Goal: Book appointment/travel/reservation

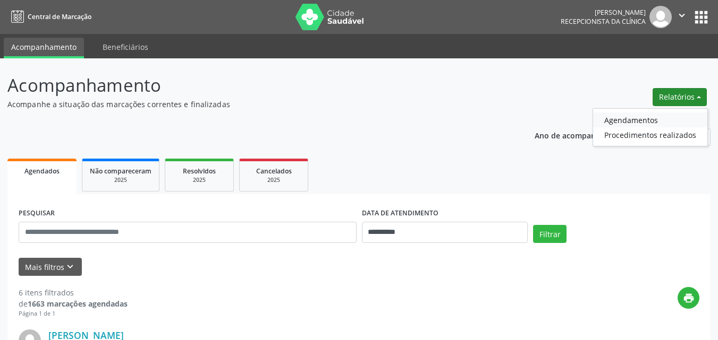
click at [639, 125] on link "Agendamentos" at bounding box center [650, 120] width 114 height 15
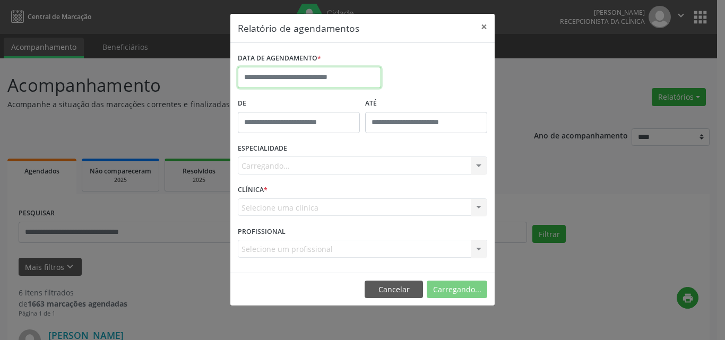
click at [299, 81] on input "text" at bounding box center [309, 77] width 143 height 21
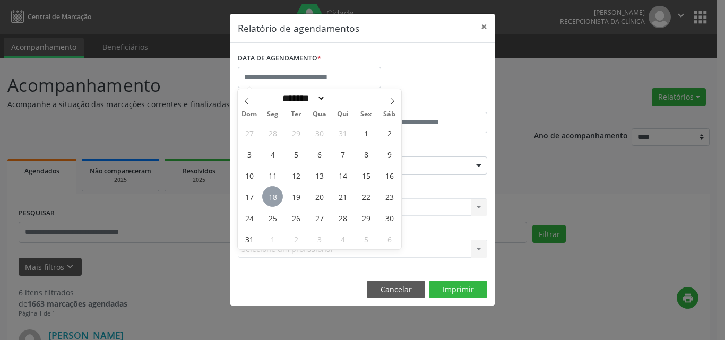
click at [277, 194] on span "18" at bounding box center [272, 196] width 21 height 21
type input "**********"
click at [277, 194] on span "18" at bounding box center [272, 196] width 21 height 21
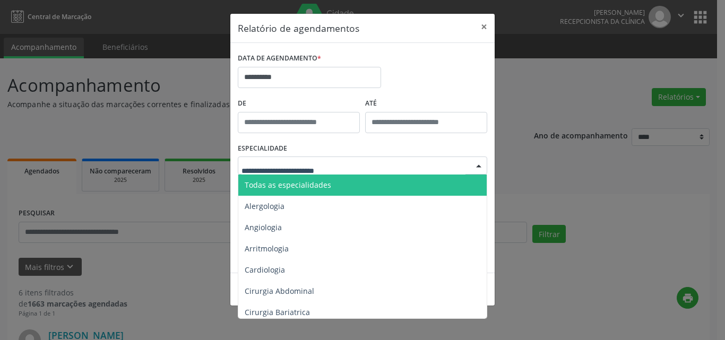
click at [303, 189] on span "Todas as especialidades" at bounding box center [288, 185] width 87 height 10
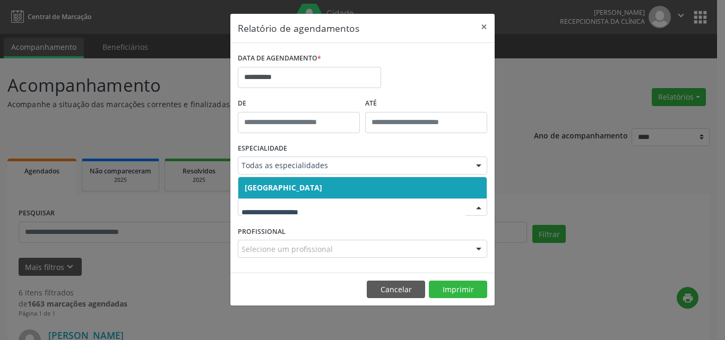
click at [305, 207] on input "text" at bounding box center [354, 212] width 224 height 21
click at [322, 192] on span "[GEOGRAPHIC_DATA]" at bounding box center [284, 188] width 78 height 10
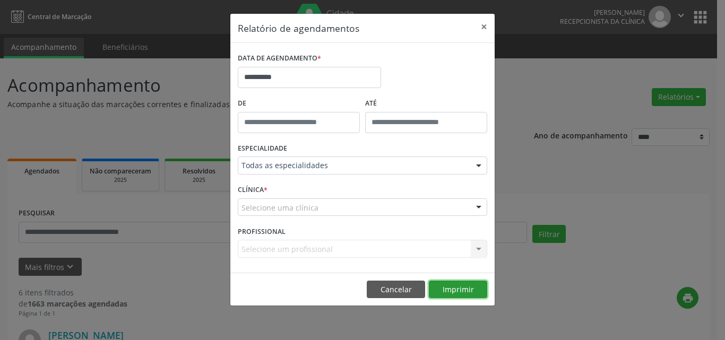
click at [455, 289] on button "Imprimir" at bounding box center [458, 290] width 58 height 18
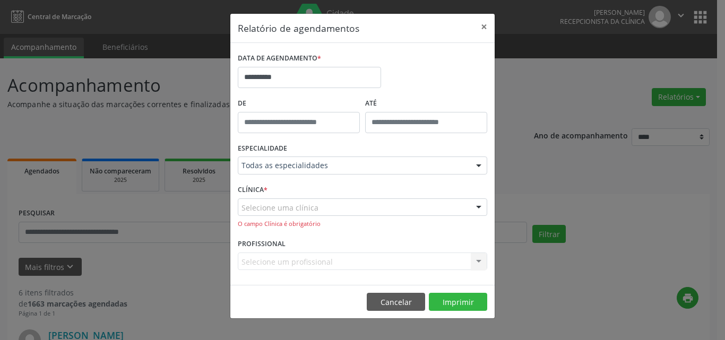
click at [322, 201] on div "Selecione uma clínica" at bounding box center [363, 208] width 250 height 18
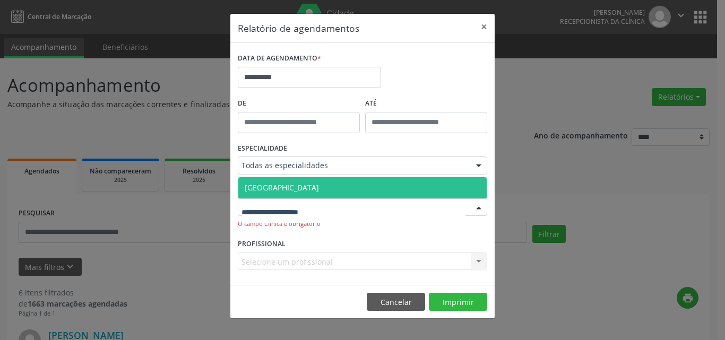
click at [315, 187] on span "[GEOGRAPHIC_DATA]" at bounding box center [282, 188] width 74 height 10
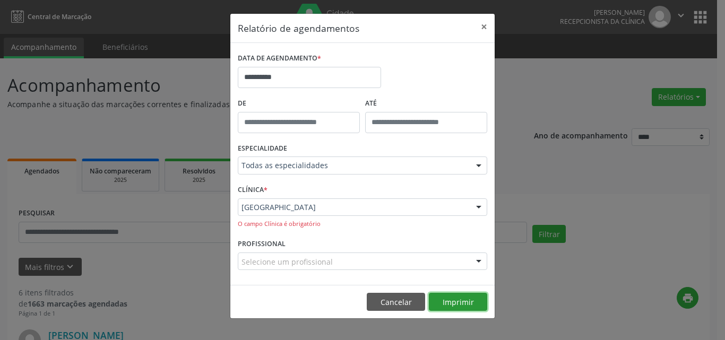
click at [462, 299] on button "Imprimir" at bounding box center [458, 302] width 58 height 18
